Goal: Find specific page/section: Find specific page/section

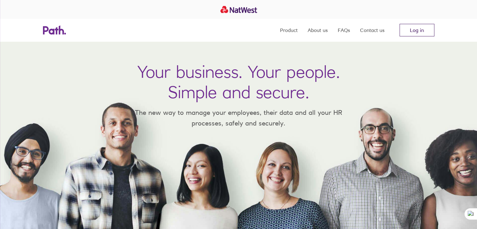
click at [428, 30] on link "Log in" at bounding box center [416, 30] width 35 height 13
